Goal: Use online tool/utility: Utilize a website feature to perform a specific function

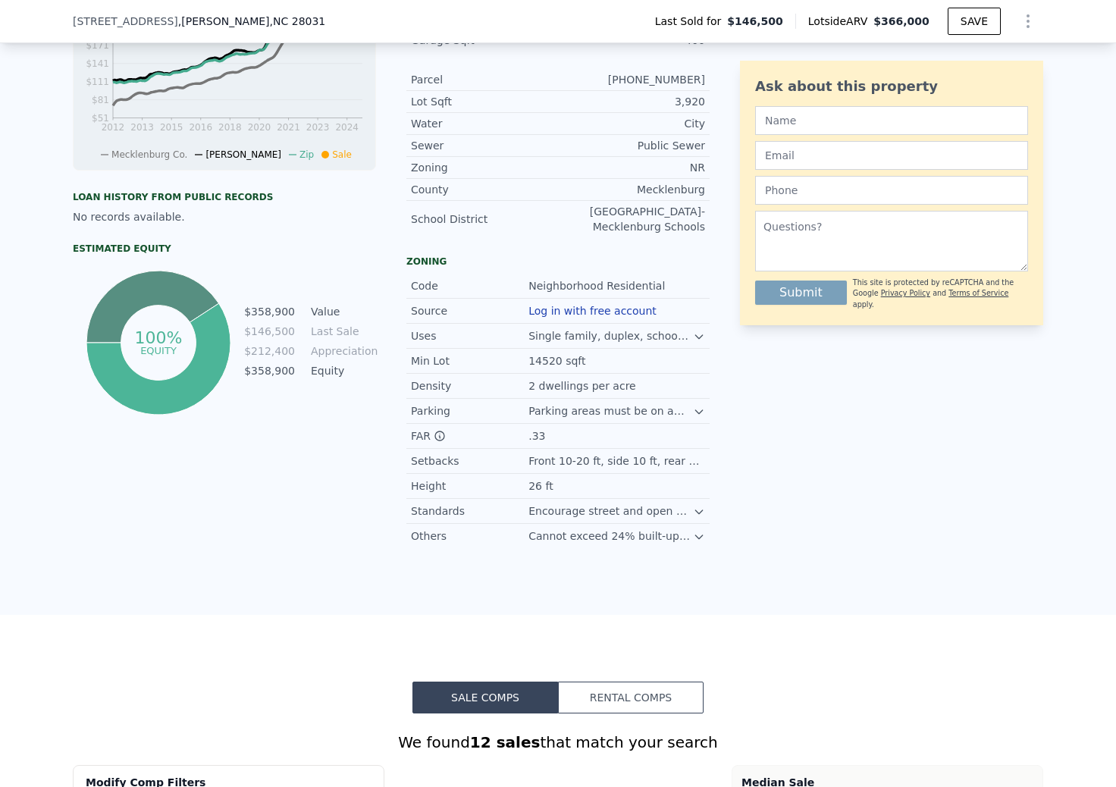
scroll to position [601, 0]
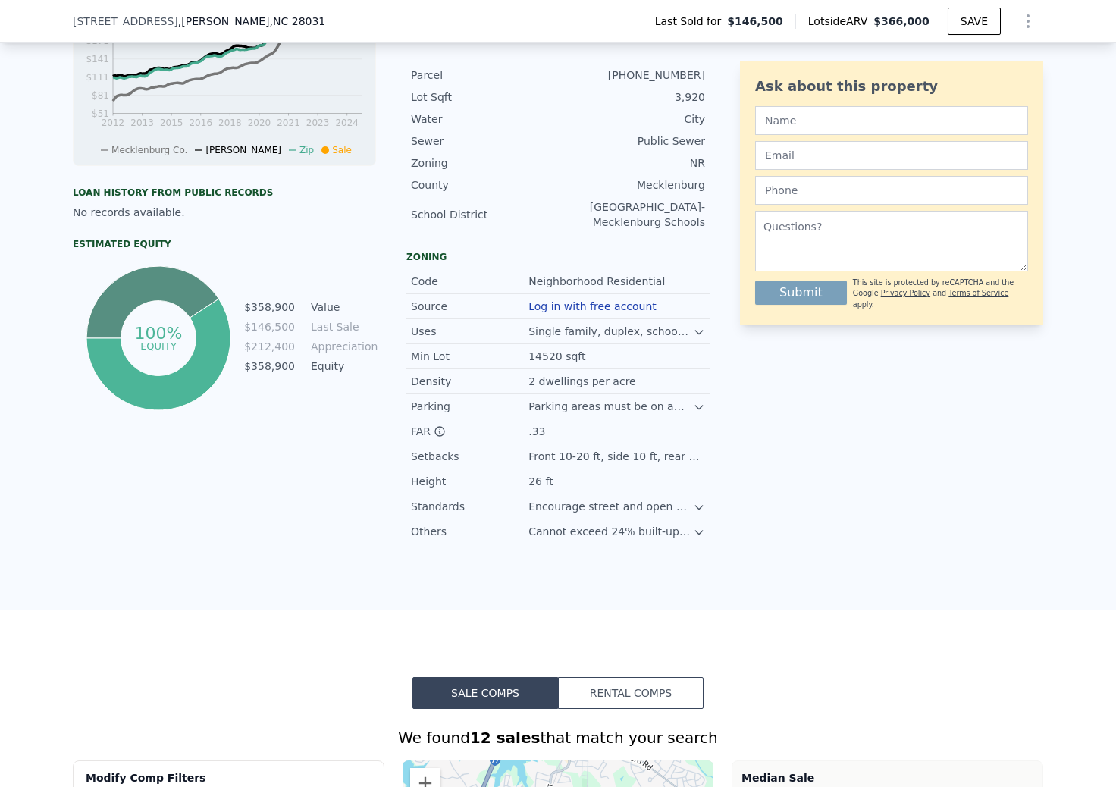
click at [663, 530] on div "Cannot exceed 24% built-upon area unless stormwater controls are used." at bounding box center [610, 531] width 165 height 15
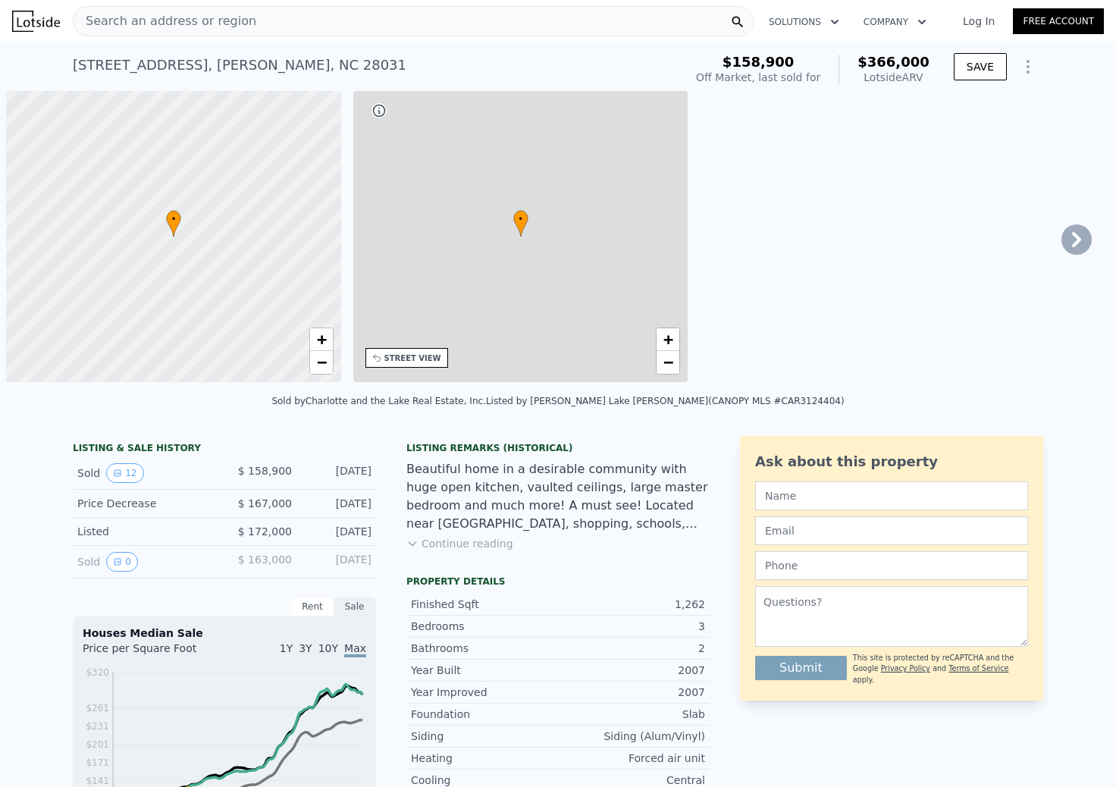
scroll to position [0, 6]
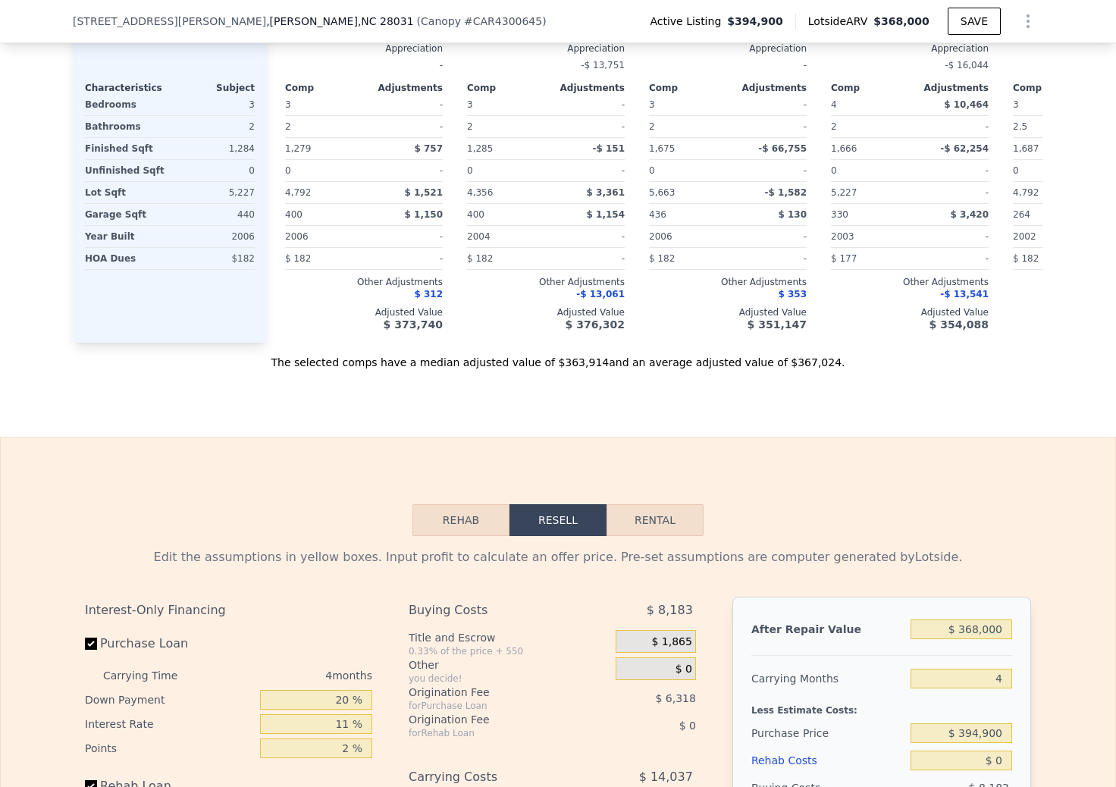
scroll to position [2150, 0]
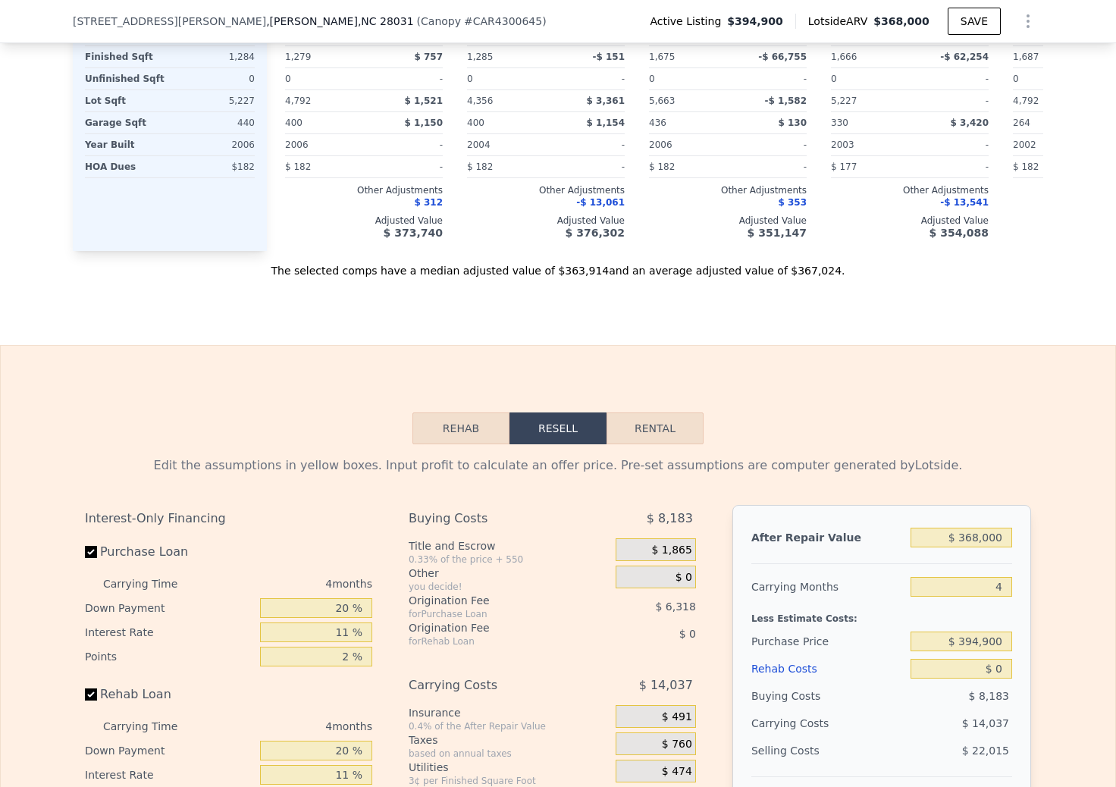
click at [644, 426] on button "Rental" at bounding box center [655, 428] width 97 height 32
select select "30"
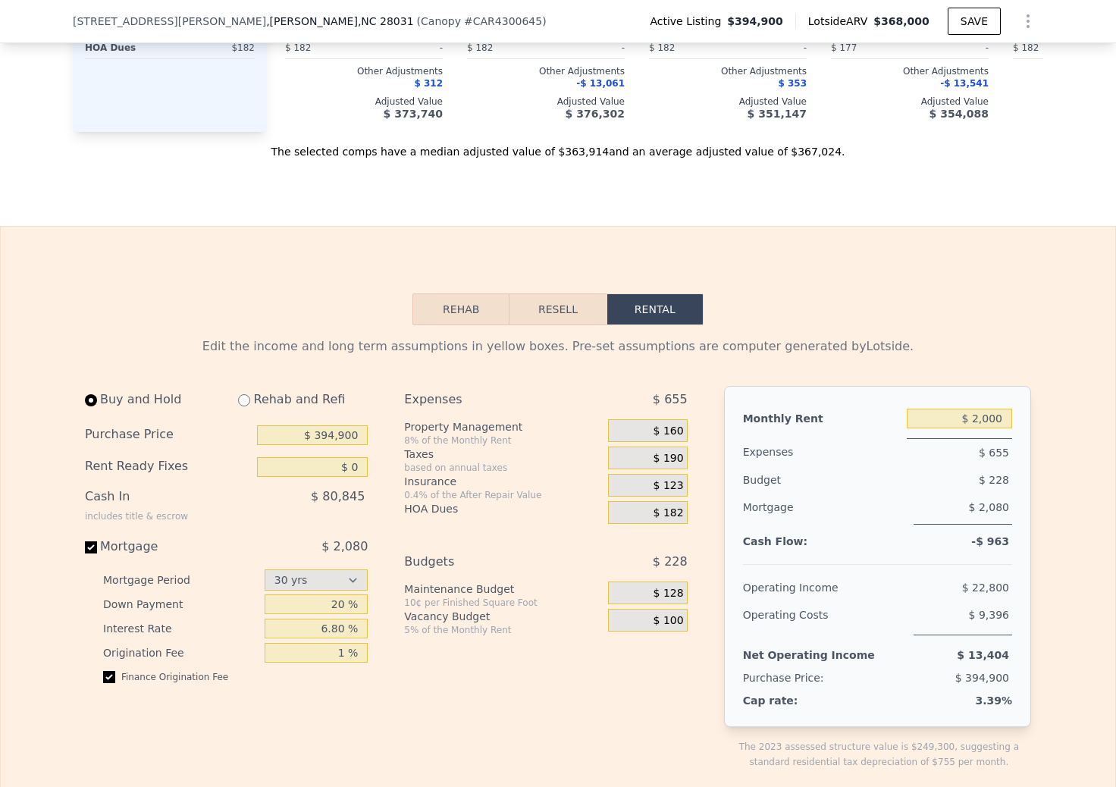
scroll to position [2383, 0]
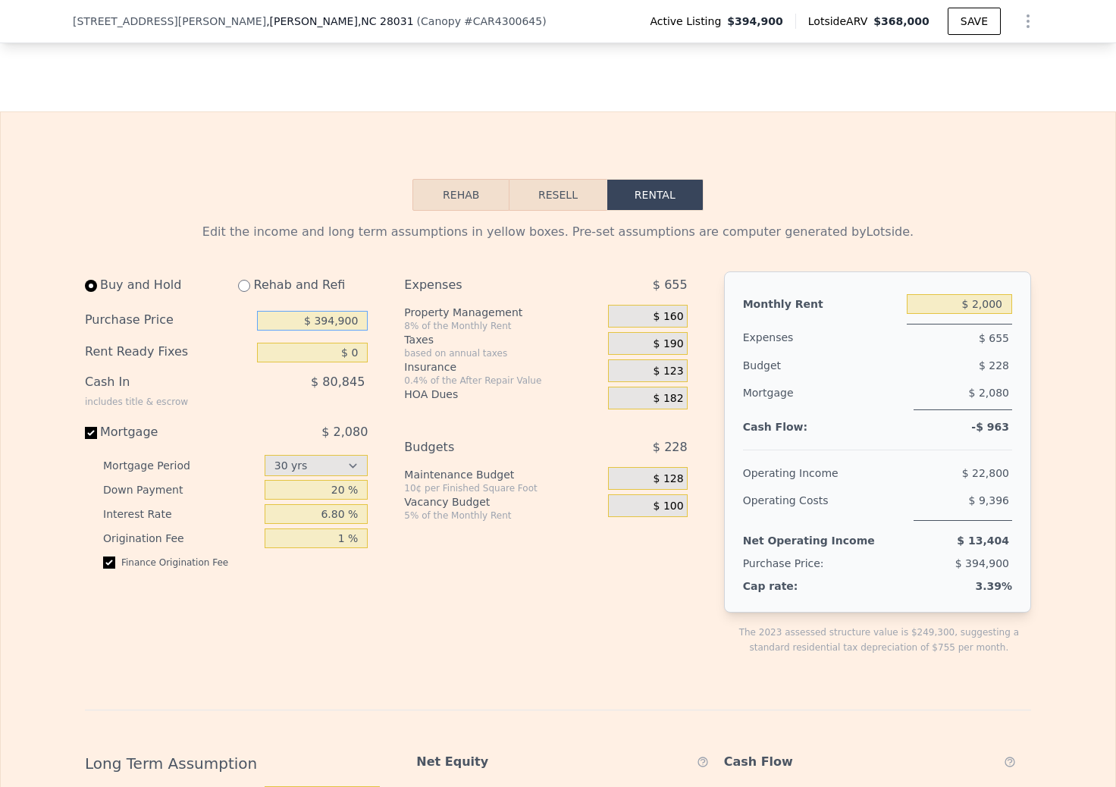
click at [329, 316] on input "$ 394,900" at bounding box center [312, 321] width 111 height 20
type input "$ 380,000"
click at [387, 274] on div "Buy and Hold Rehab and Refi Purchase Price $ 380,000 Rent Ready Fixes $ 0 Cash …" at bounding box center [392, 475] width 615 height 408
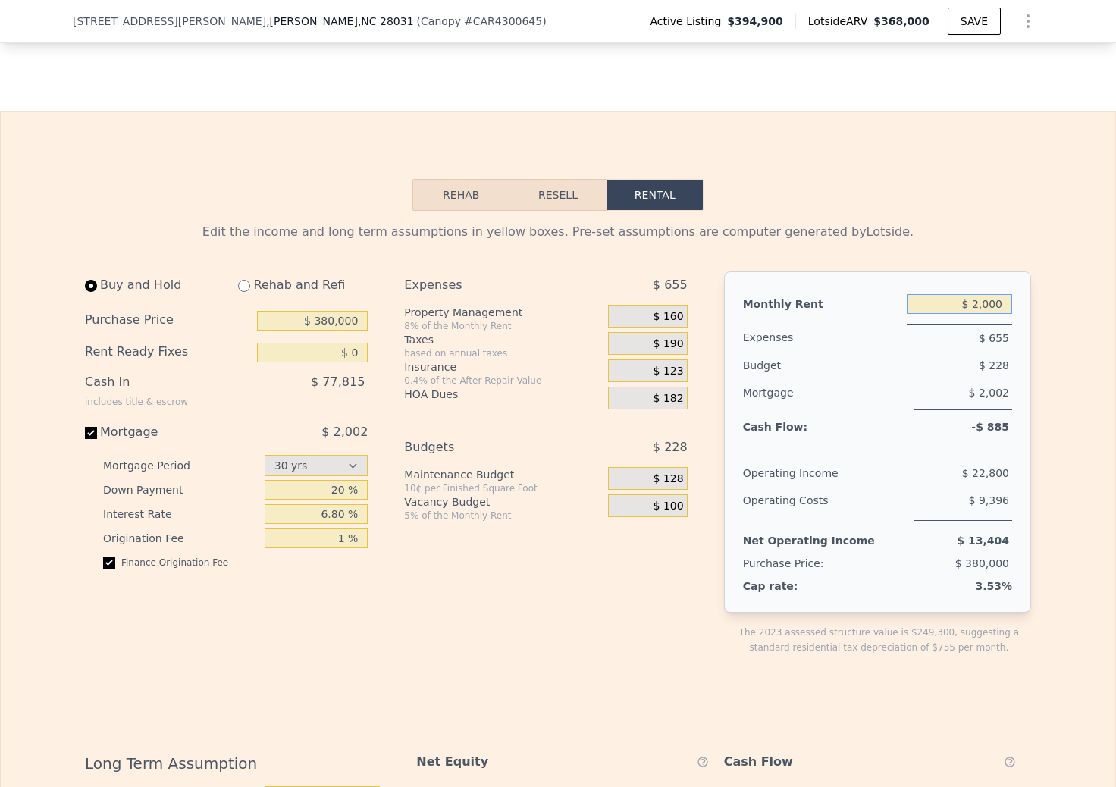
click at [989, 299] on input "$ 2,000" at bounding box center [959, 304] width 105 height 20
type input "$ 2,200"
click at [1024, 227] on div "Edit the income and long term assumptions in yellow boxes. Pre-set assumptions …" at bounding box center [558, 232] width 946 height 18
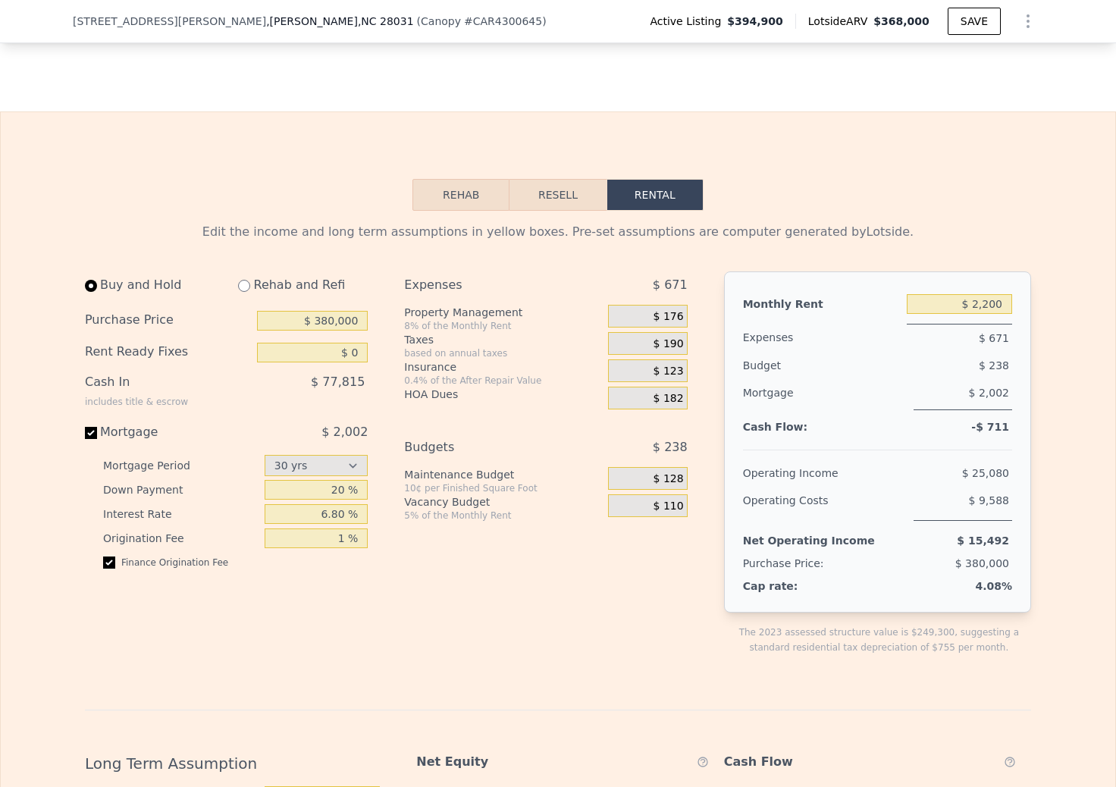
click at [679, 395] on span "$ 182" at bounding box center [669, 399] width 30 height 14
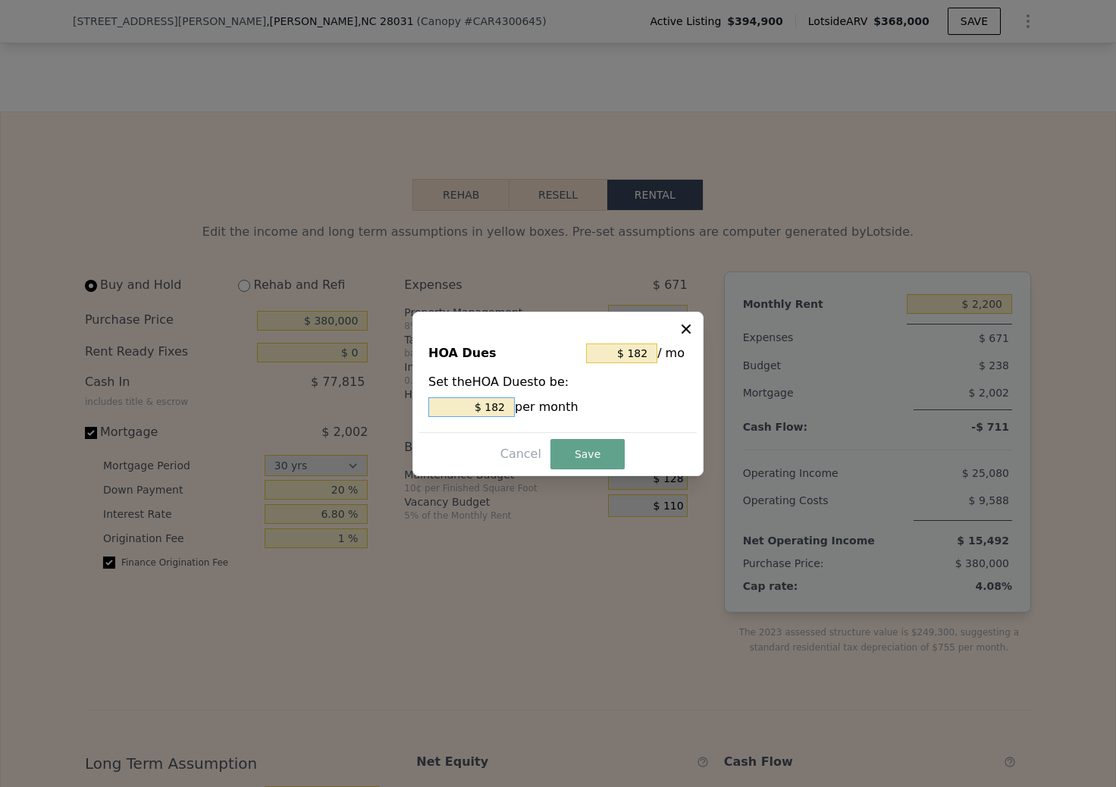
click at [509, 401] on input "$ 182" at bounding box center [471, 407] width 86 height 20
type input "$ 6"
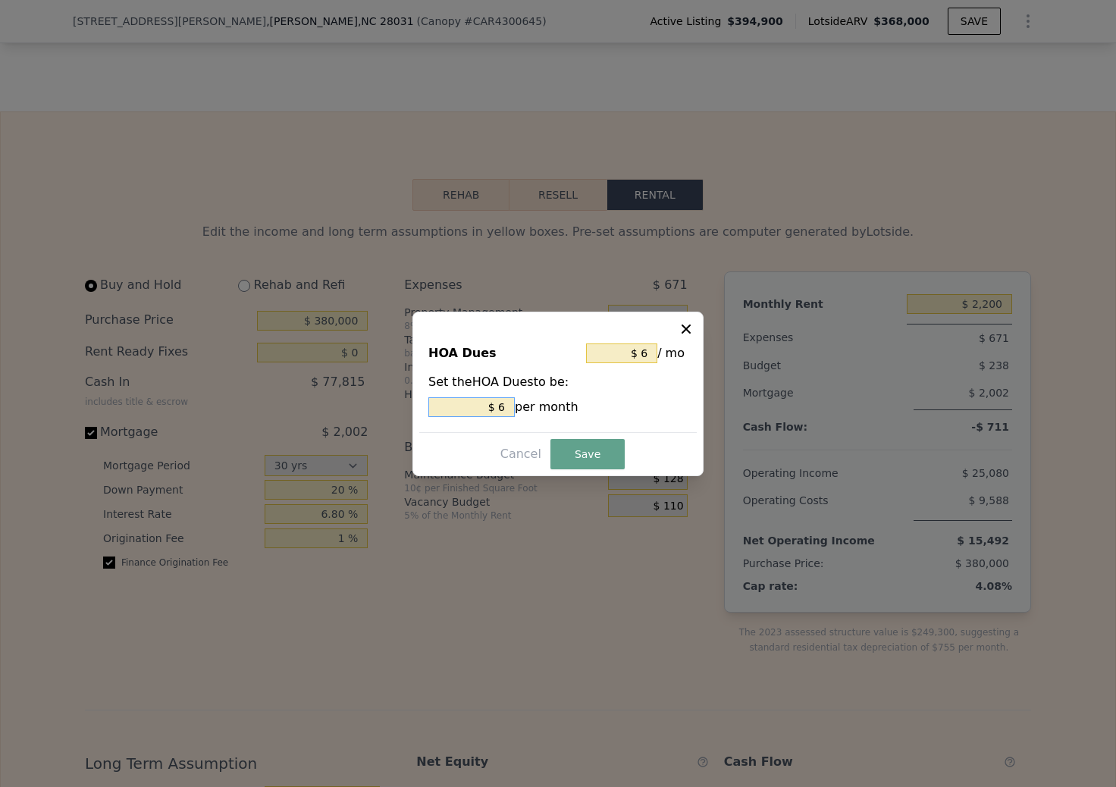
type input "$ 61"
click at [561, 450] on button "Save" at bounding box center [587, 454] width 74 height 30
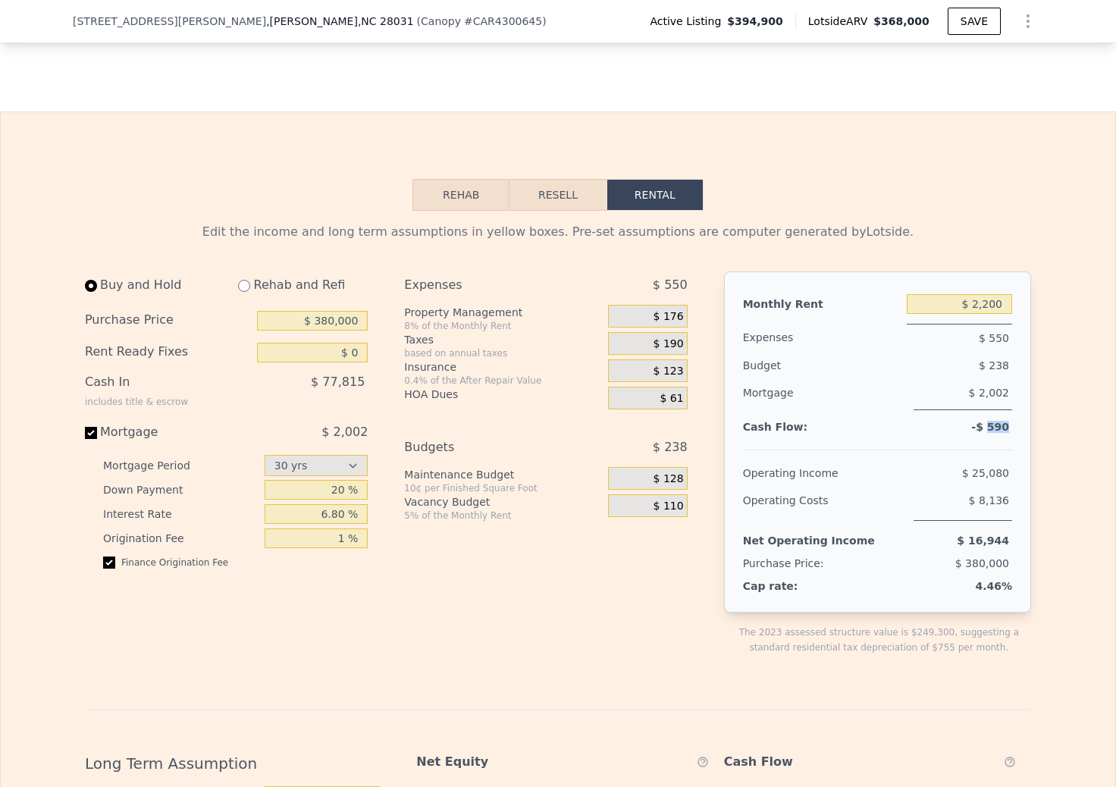
drag, startPoint x: 1015, startPoint y: 426, endPoint x: 988, endPoint y: 428, distance: 27.4
click at [988, 428] on div "Monthly Rent $ 2,200 Expenses $ 550 Budget $ 238 Mortgage $ 2,002 Cash Flow: -$…" at bounding box center [877, 441] width 307 height 341
copy span "590"
click at [1058, 348] on div "Edit the income and long term assumptions in yellow boxes. Pre-set assumptions …" at bounding box center [558, 726] width 1115 height 1030
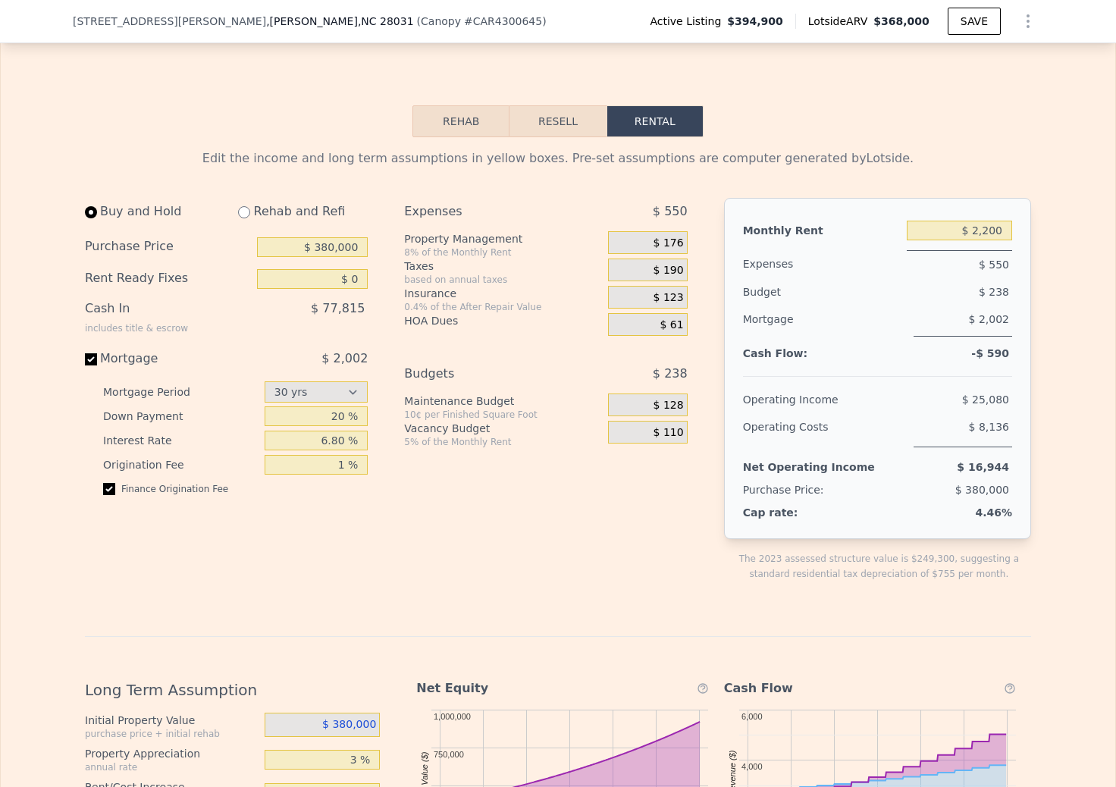
scroll to position [2462, 0]
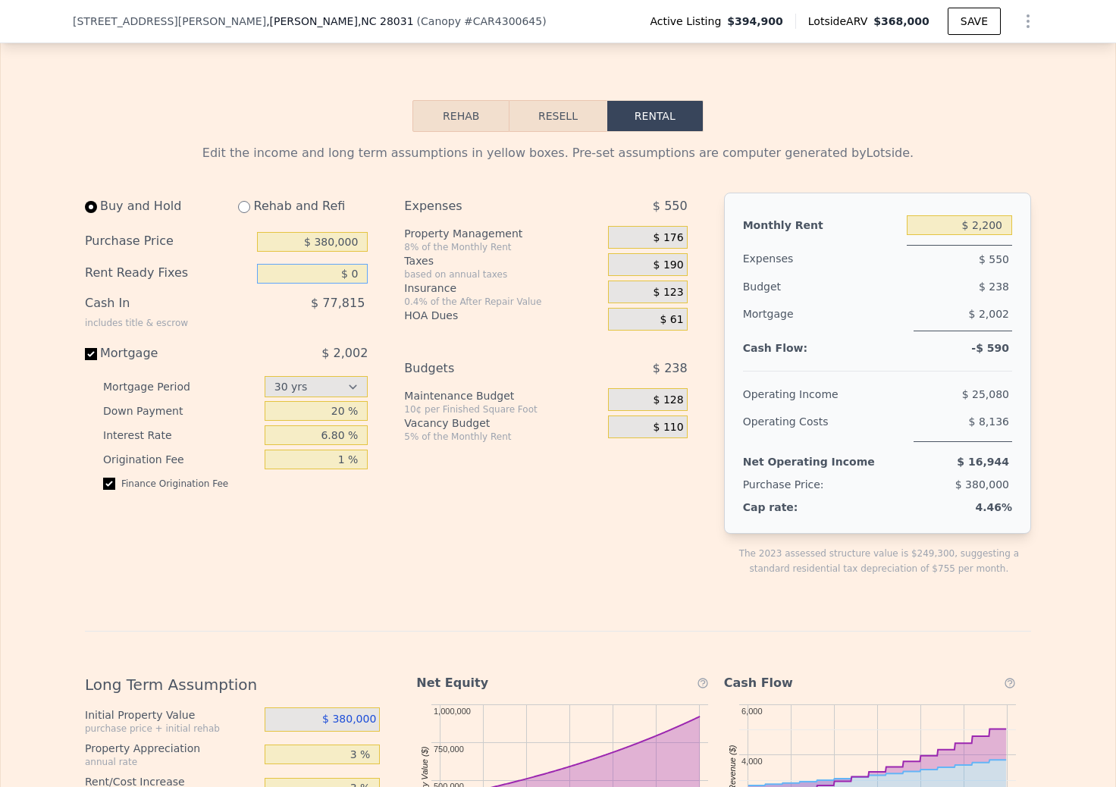
click at [350, 276] on input "$ 0" at bounding box center [312, 274] width 111 height 20
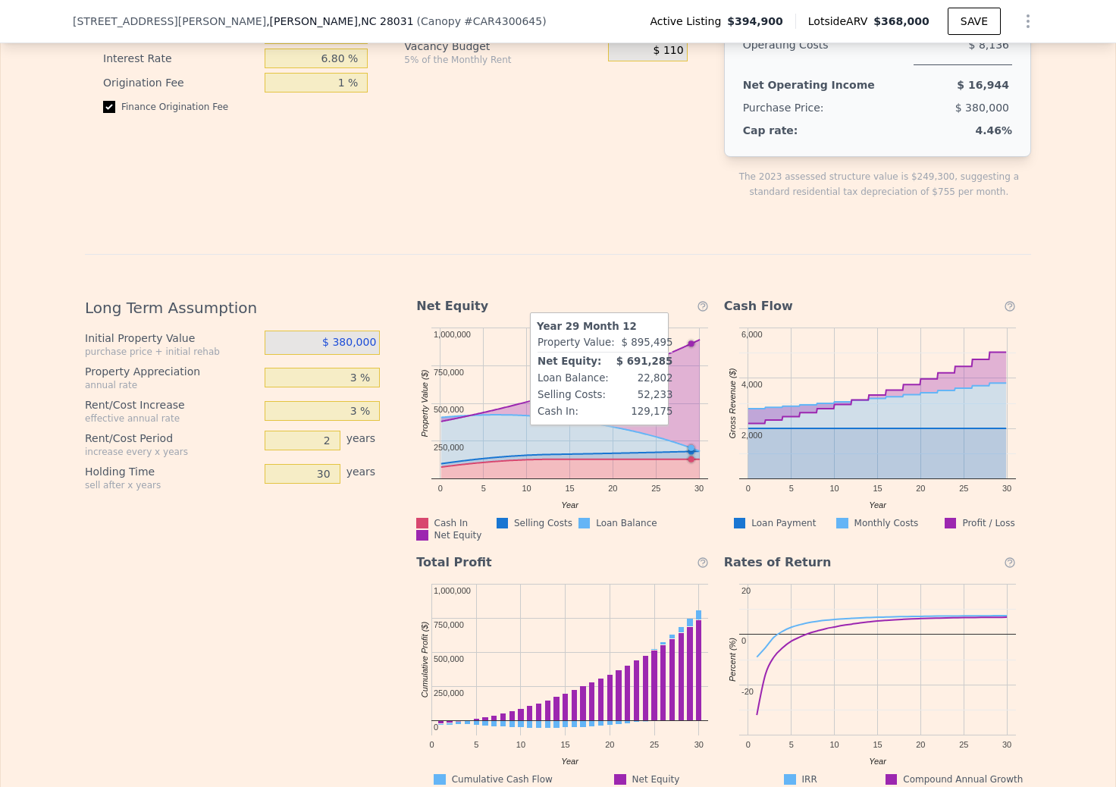
scroll to position [2840, 0]
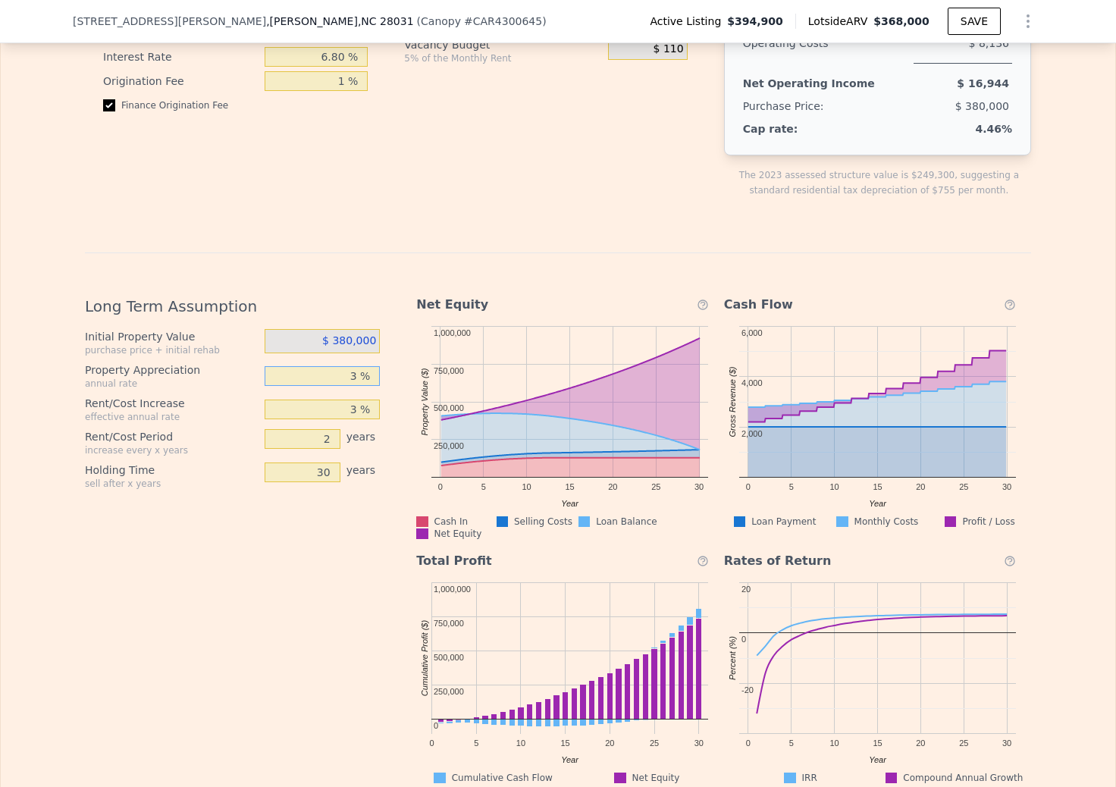
click at [360, 374] on input "3 %" at bounding box center [323, 376] width 116 height 20
type input "4 %"
click at [399, 377] on div "Long Term Assumption Initial Property Value purchase price + initial rehab $ 38…" at bounding box center [558, 518] width 946 height 532
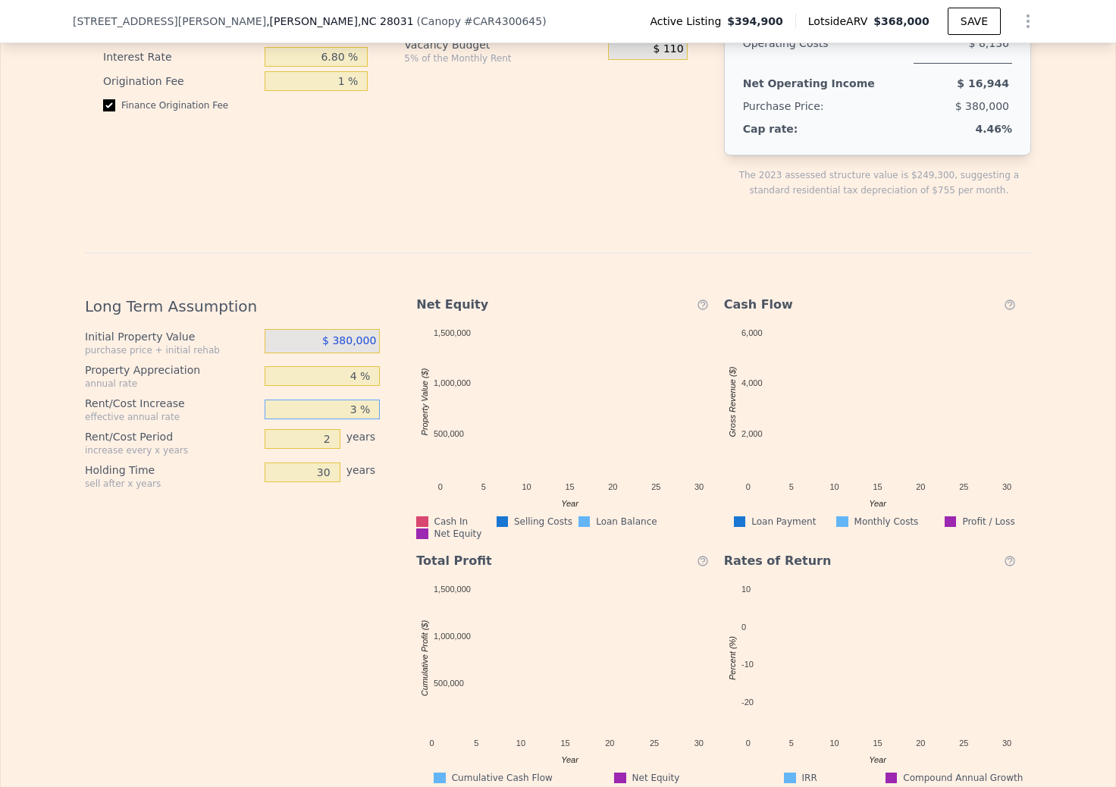
click at [363, 401] on input "3 %" at bounding box center [323, 410] width 116 height 20
type input "4 %"
click at [352, 585] on div "Long Term Assumption Initial Property Value purchase price + initial rehab $ 38…" at bounding box center [238, 534] width 307 height 500
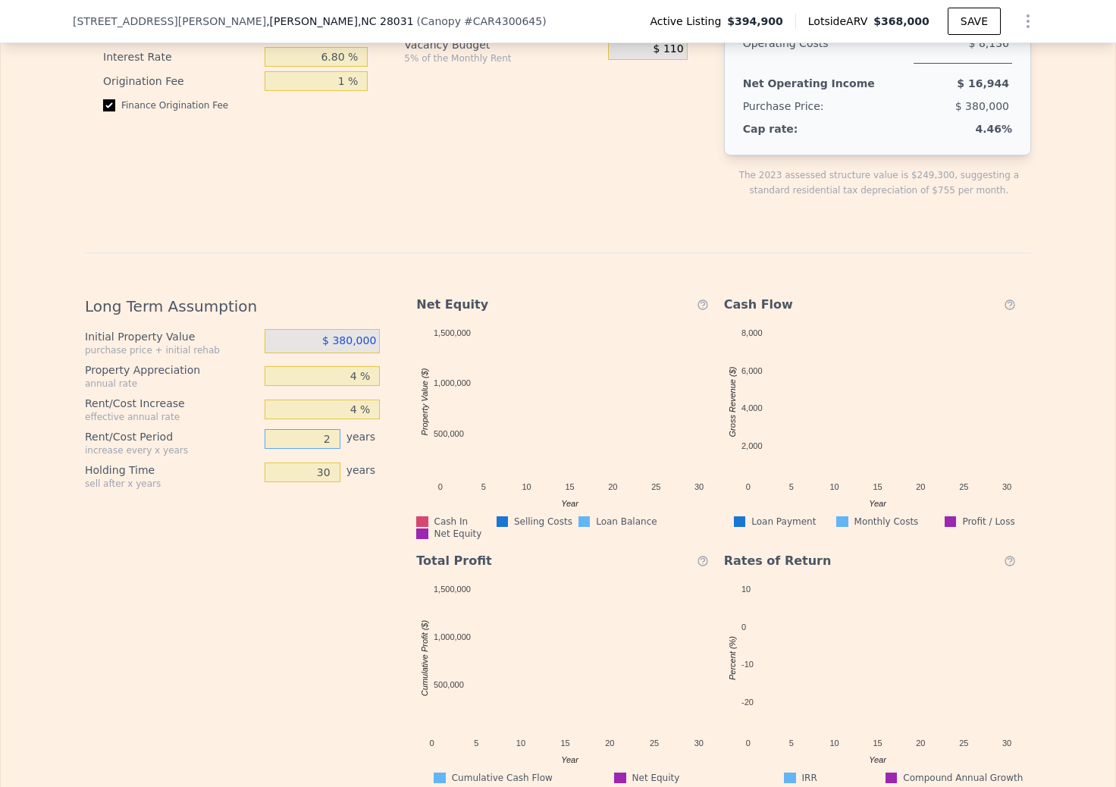
click at [328, 433] on input "2" at bounding box center [303, 439] width 76 height 20
type input "1"
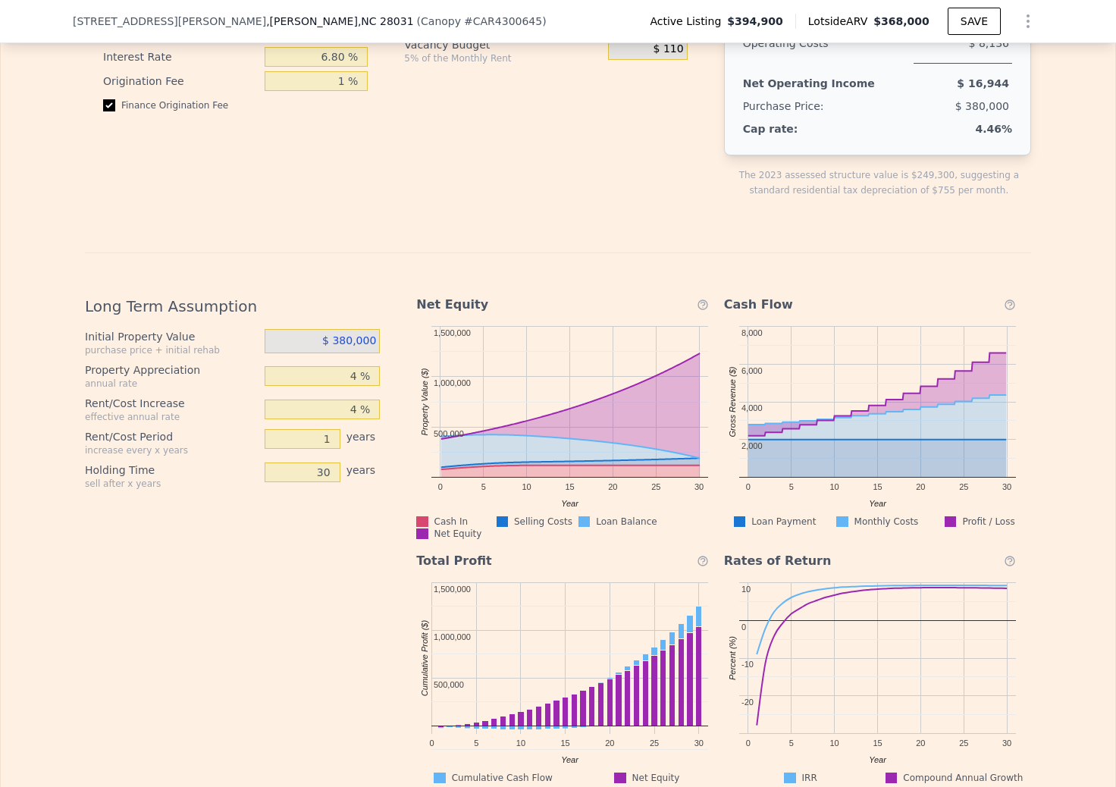
click at [347, 594] on div "Long Term Assumption Initial Property Value purchase price + initial rehab $ 38…" at bounding box center [238, 534] width 307 height 500
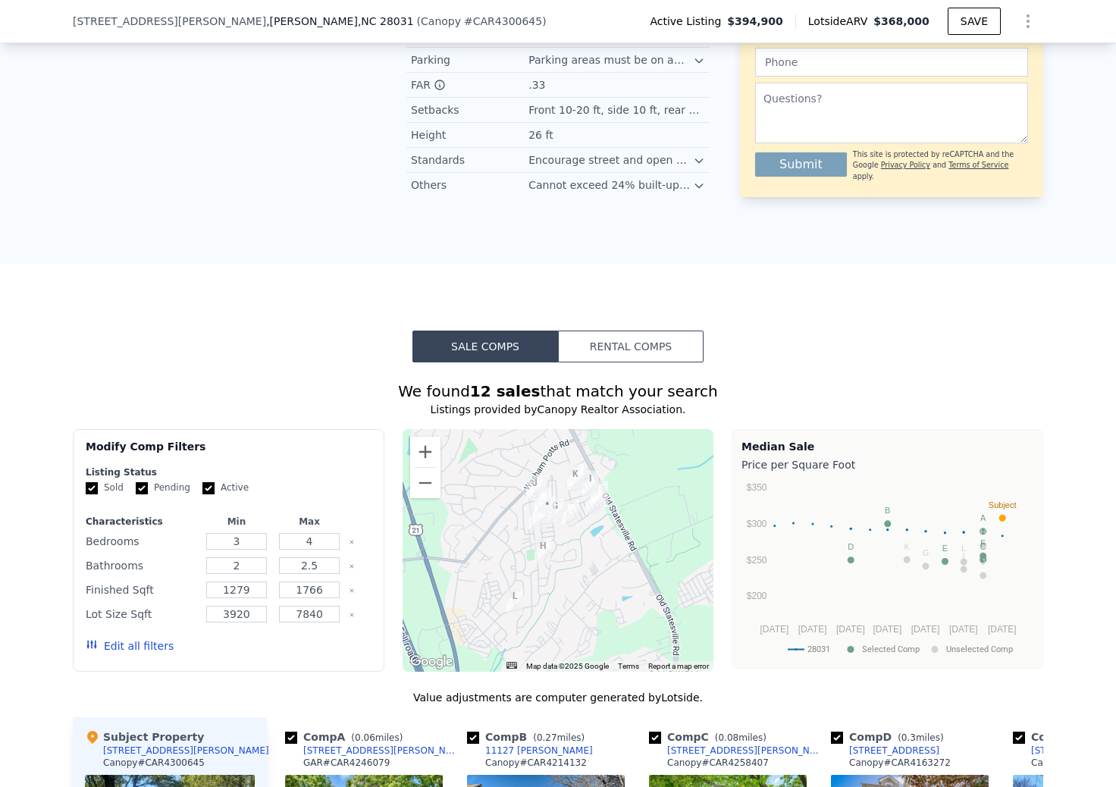
scroll to position [1254, 0]
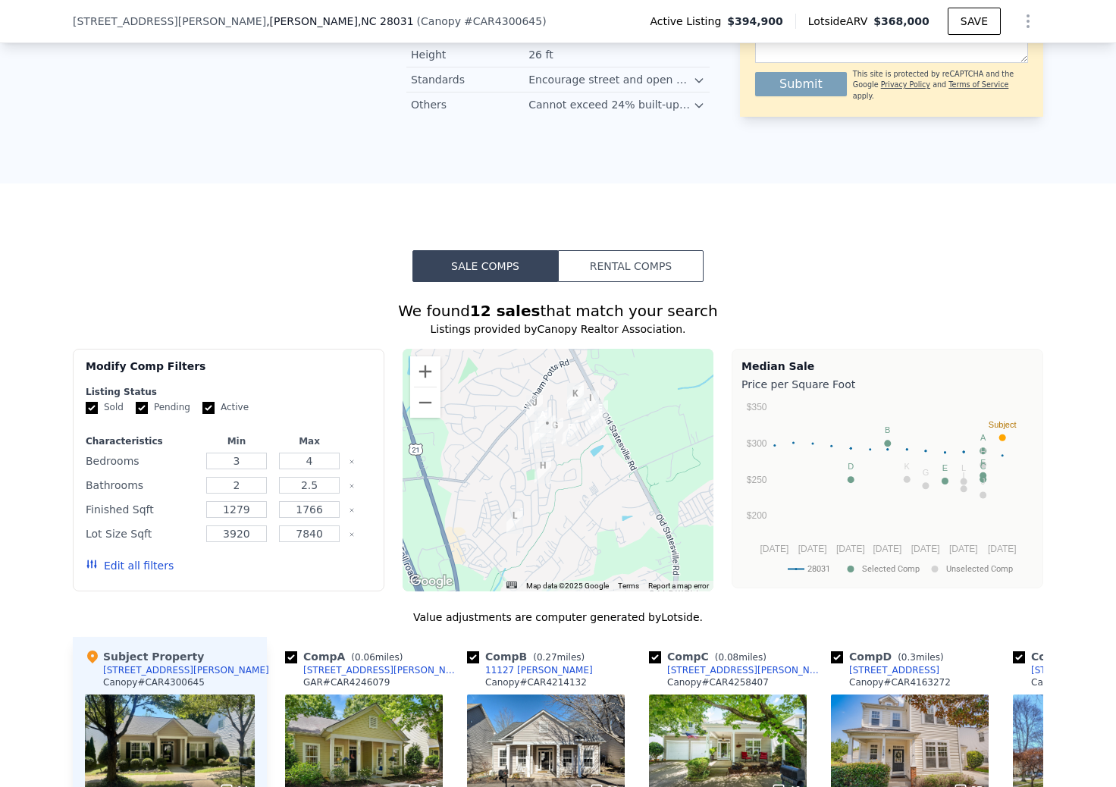
click at [619, 253] on button "Rental Comps" at bounding box center [631, 266] width 146 height 32
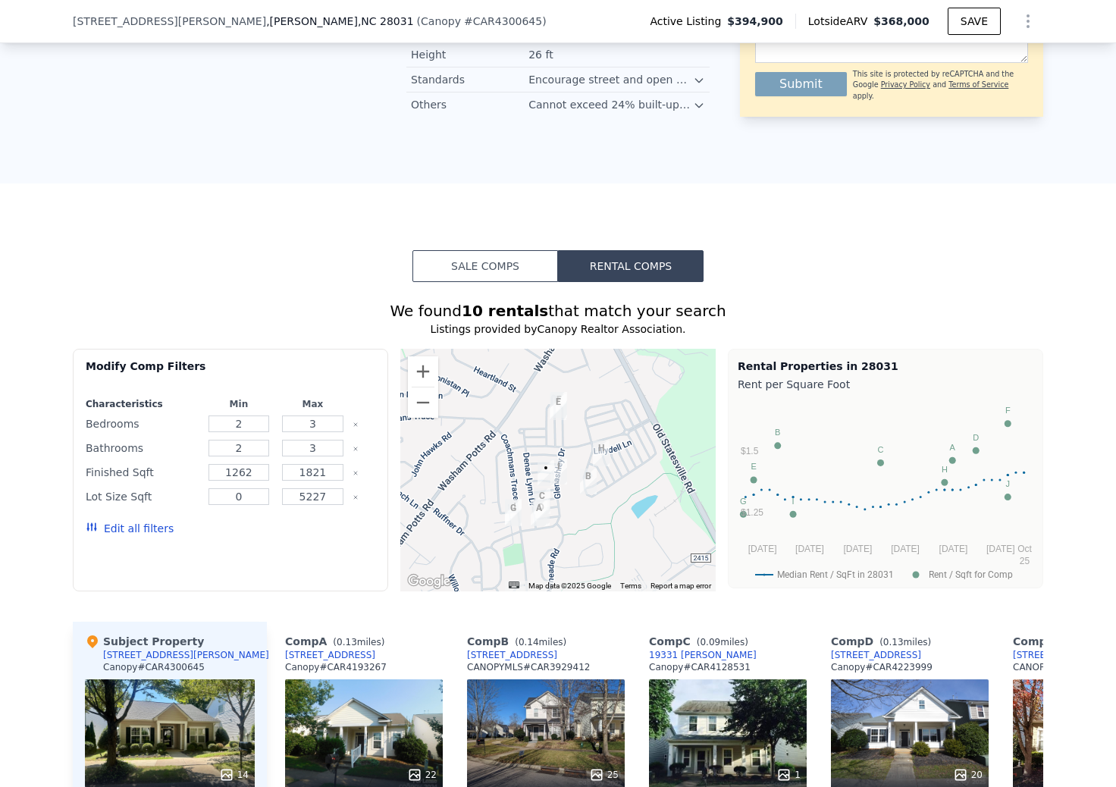
click at [498, 264] on button "Sale Comps" at bounding box center [485, 266] width 146 height 32
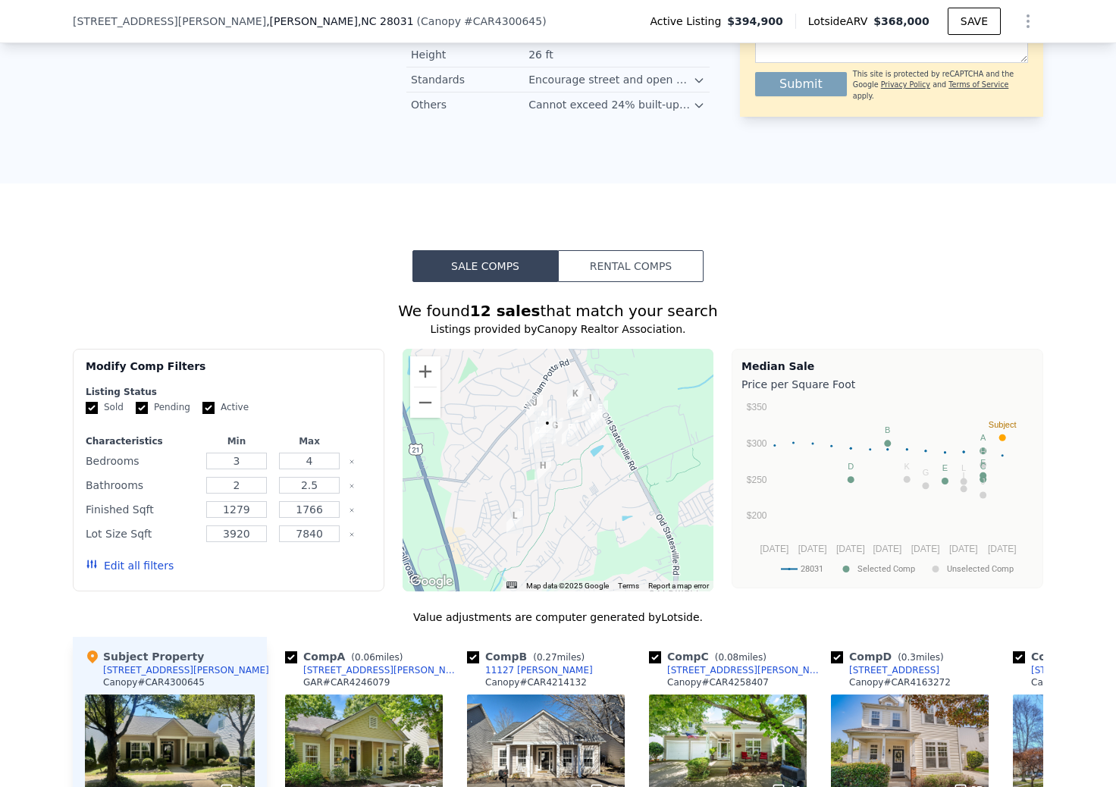
click at [627, 263] on button "Rental Comps" at bounding box center [631, 266] width 146 height 32
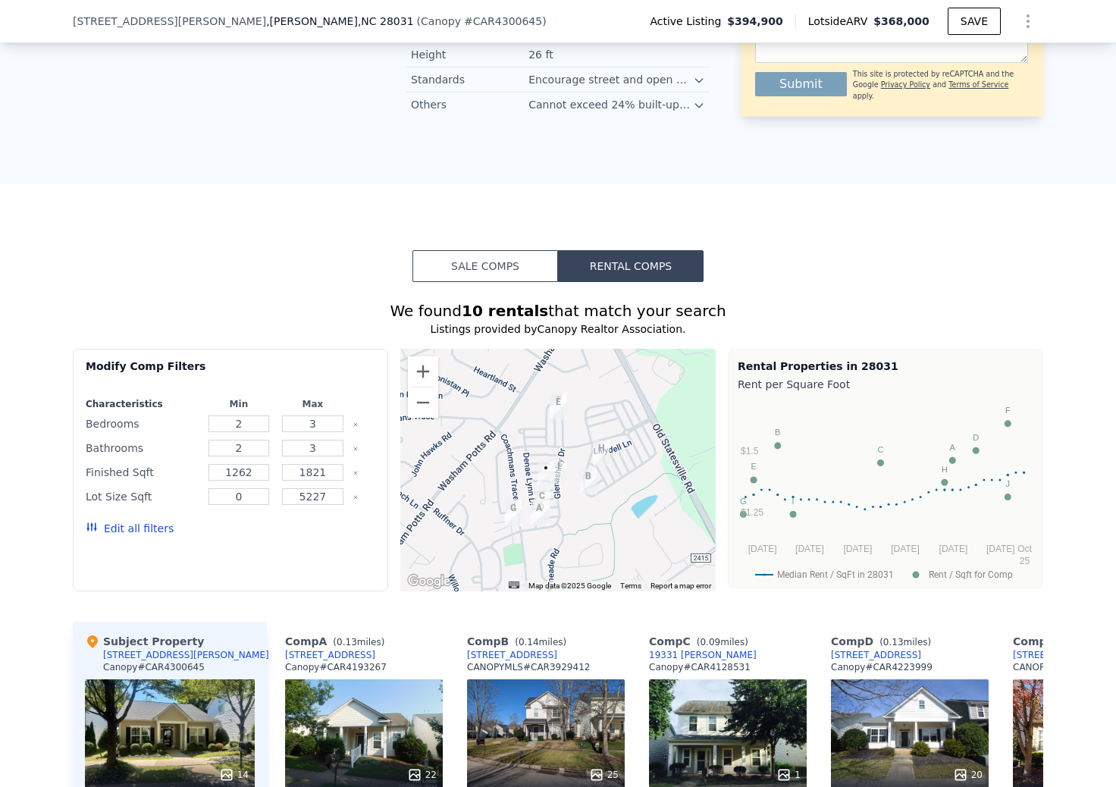
click at [511, 267] on button "Sale Comps" at bounding box center [485, 266] width 146 height 32
